Goal: Find specific page/section: Find specific page/section

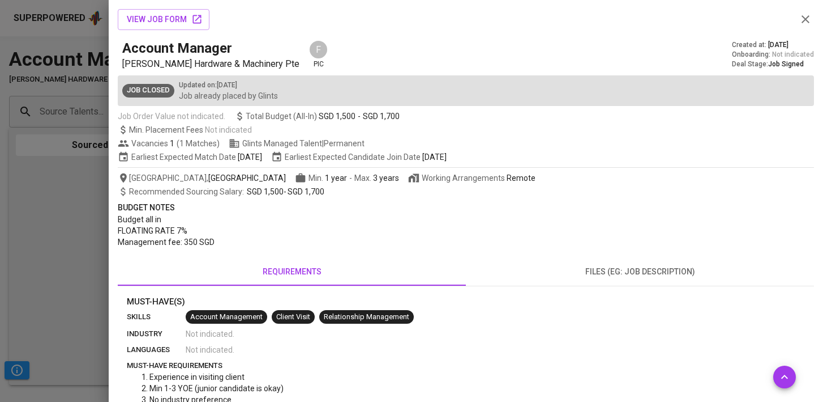
scroll to position [460, 0]
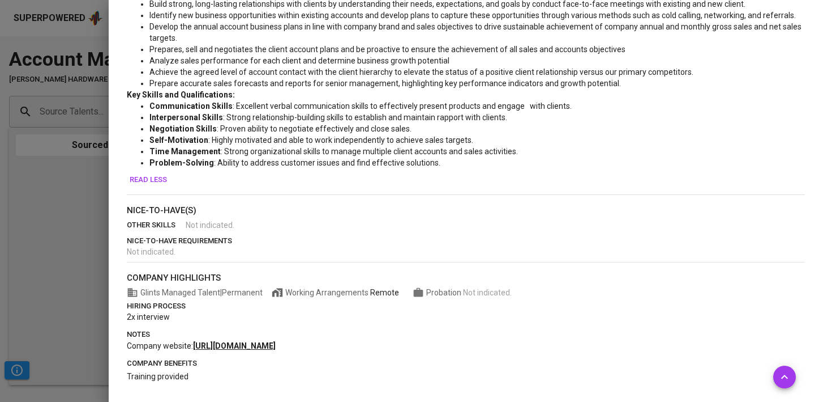
drag, startPoint x: 66, startPoint y: 169, endPoint x: 97, endPoint y: 102, distance: 73.7
click at [67, 169] on div at bounding box center [411, 201] width 823 height 402
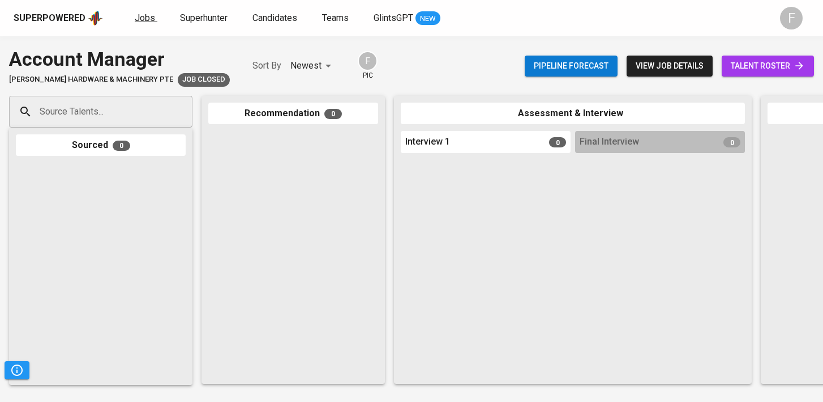
click at [143, 12] on span "Jobs" at bounding box center [145, 17] width 20 height 11
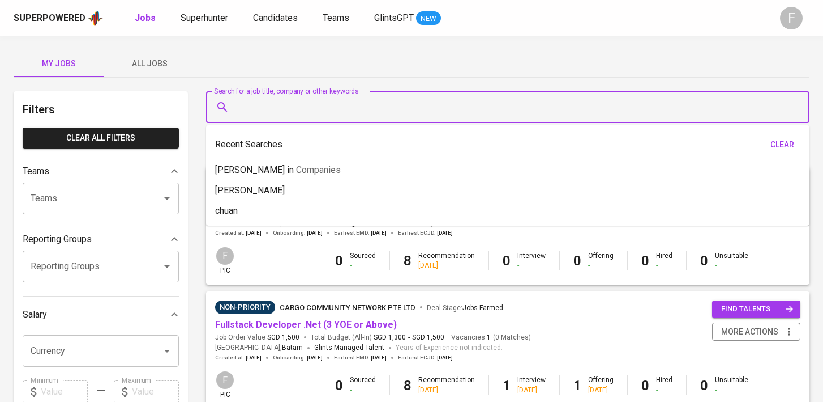
click at [300, 109] on input "Search for a job title, company or other keywords" at bounding box center [511, 107] width 554 height 22
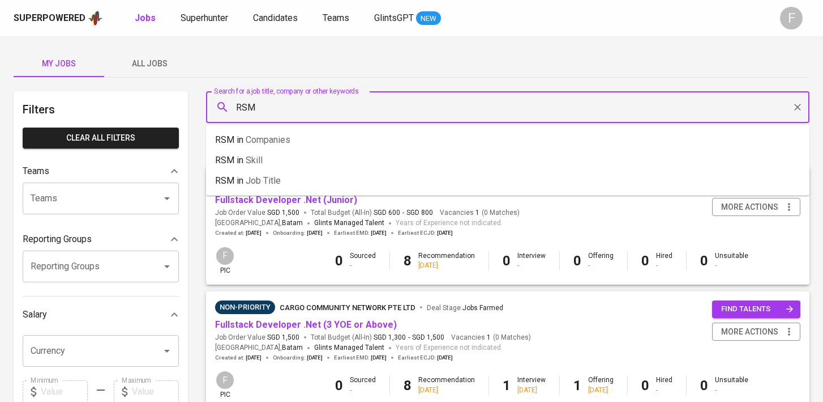
type input "RSM"
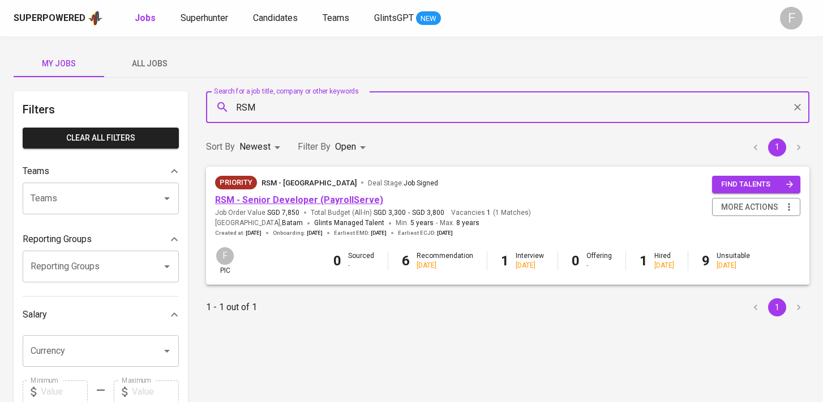
click at [323, 203] on link "RSM - Senior Developer (PayrollServe)" at bounding box center [299, 199] width 168 height 11
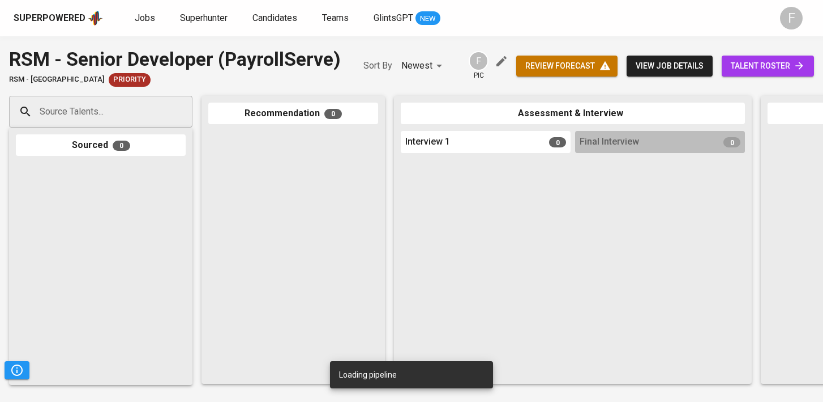
click at [749, 65] on span "talent roster" at bounding box center [768, 66] width 74 height 14
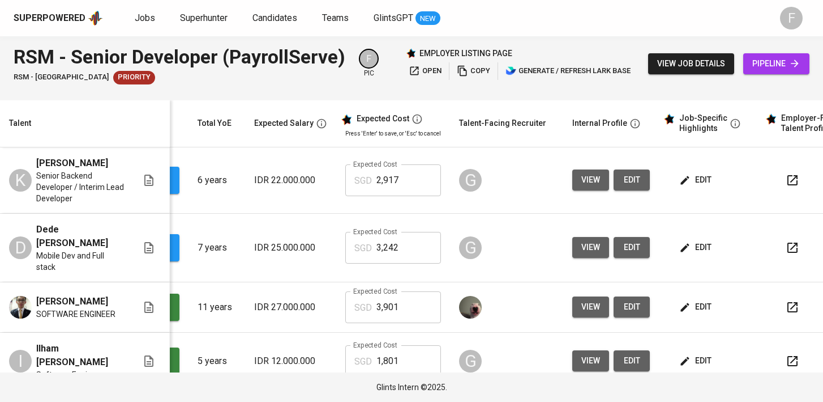
scroll to position [0, 146]
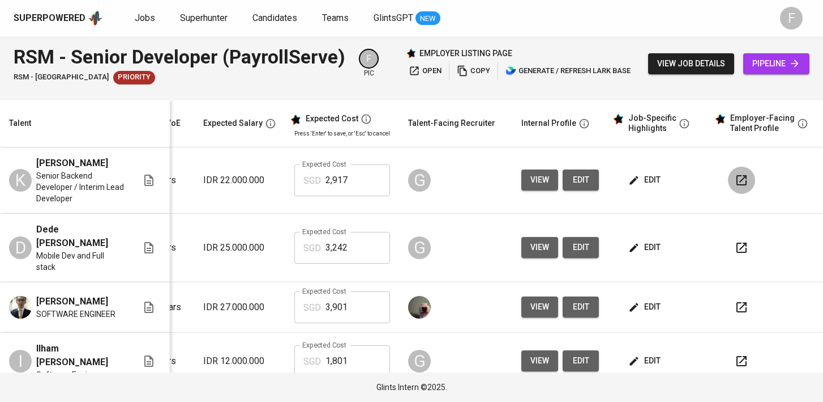
click at [744, 177] on button "button" at bounding box center [741, 179] width 27 height 27
